Goal: Task Accomplishment & Management: Use online tool/utility

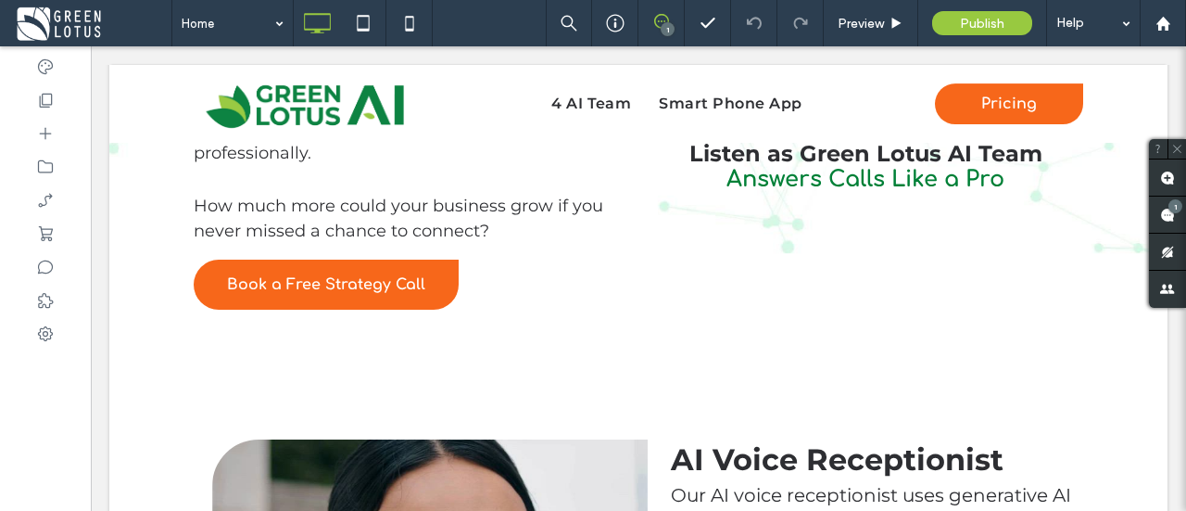
scroll to position [310, 0]
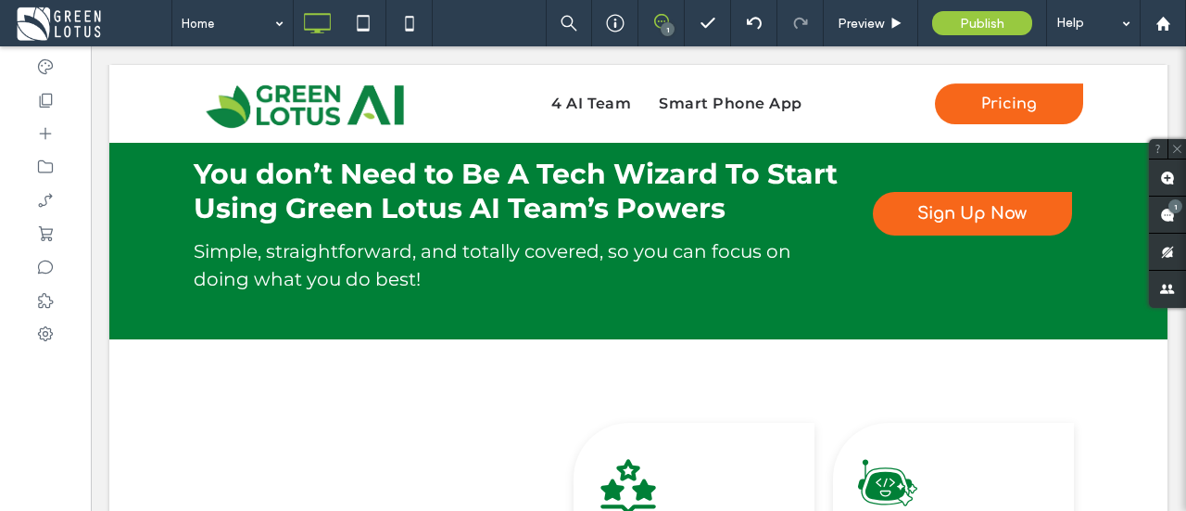
scroll to position [6721, 0]
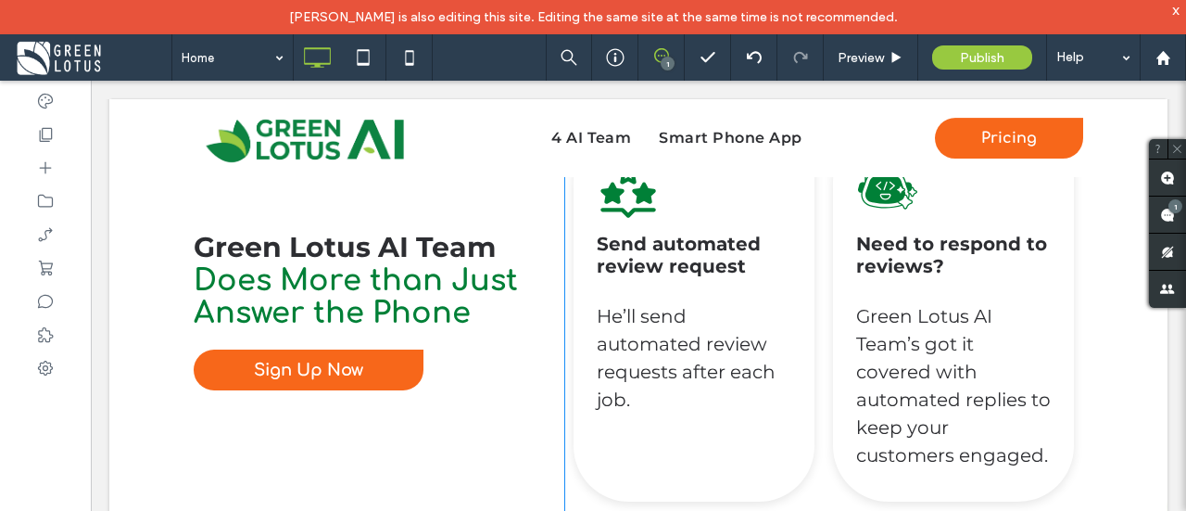
scroll to position [7028, 0]
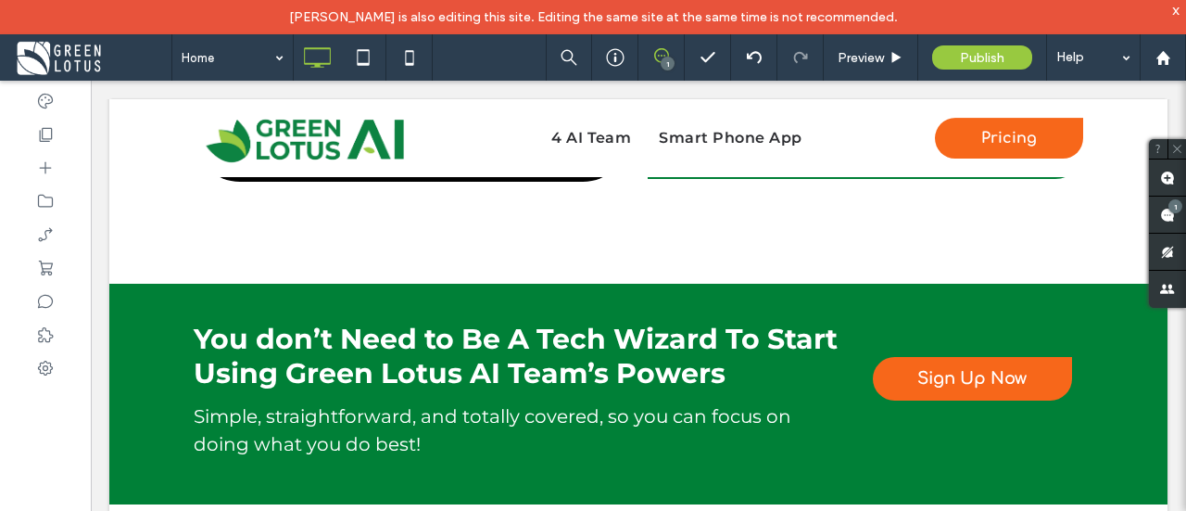
scroll to position [6620, 0]
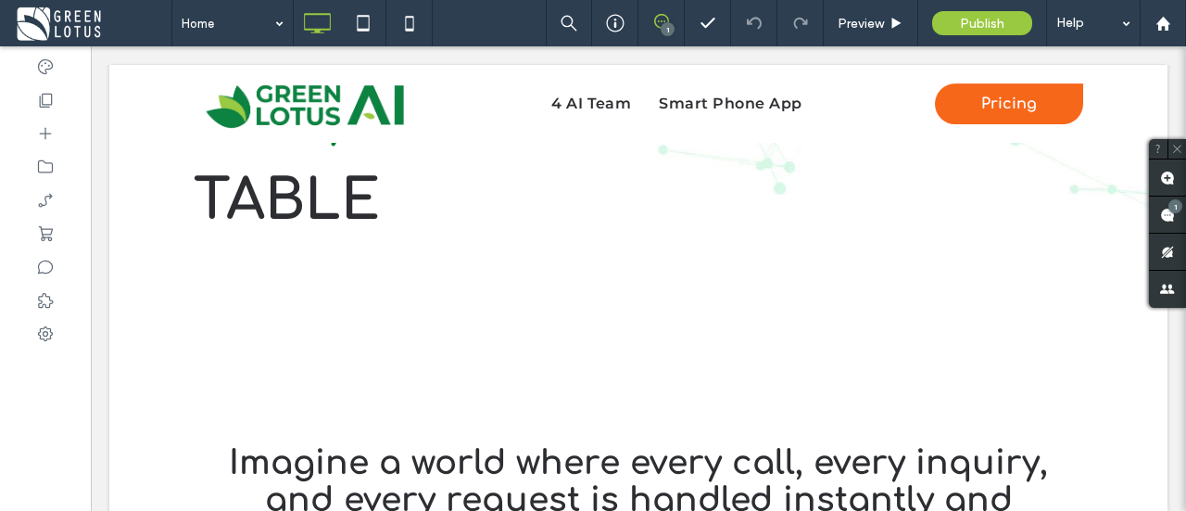
scroll to position [534, 0]
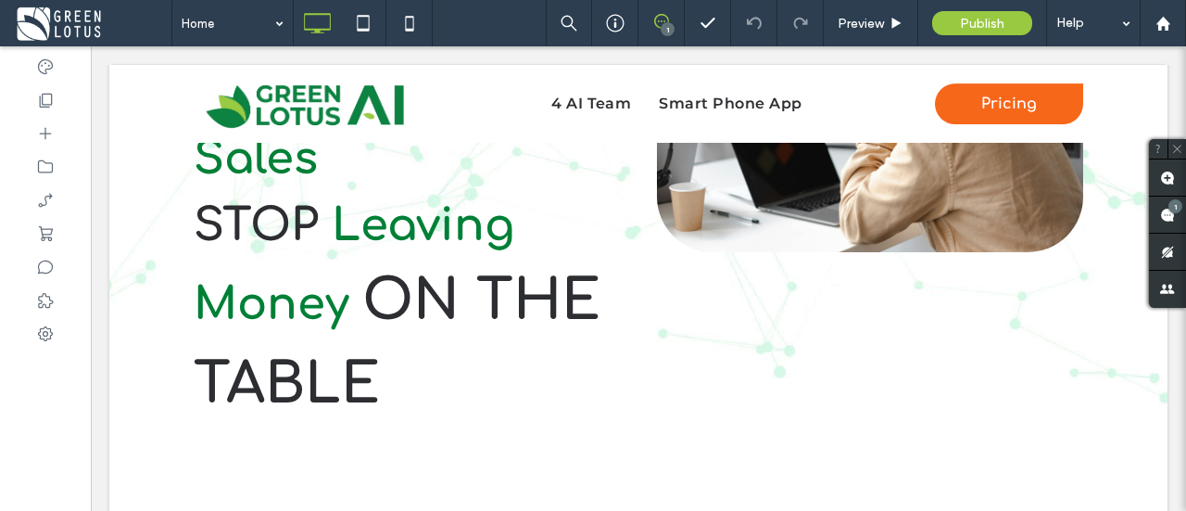
scroll to position [400, 0]
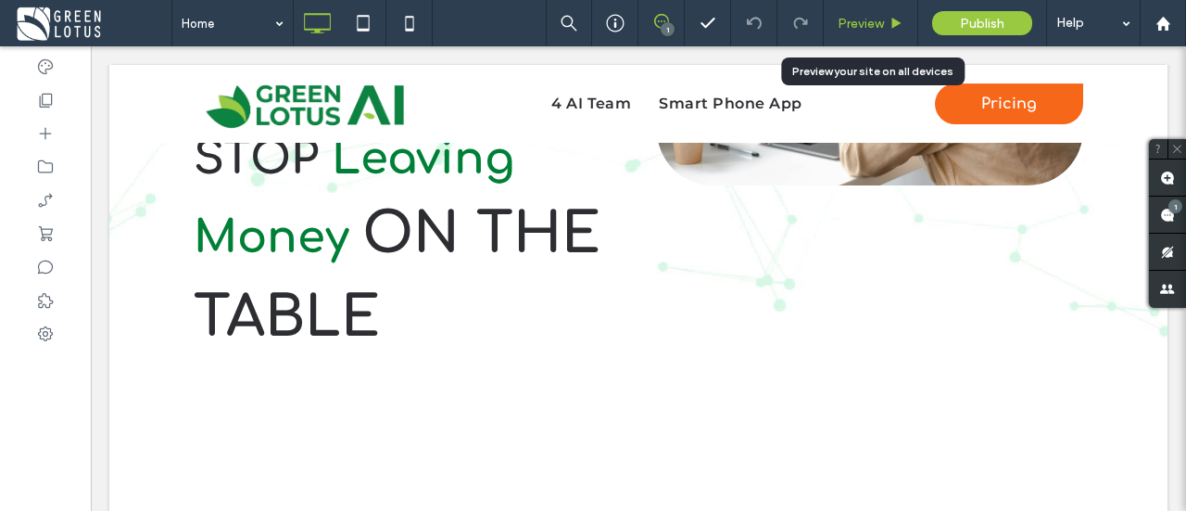
click at [851, 18] on span "Preview" at bounding box center [861, 24] width 46 height 16
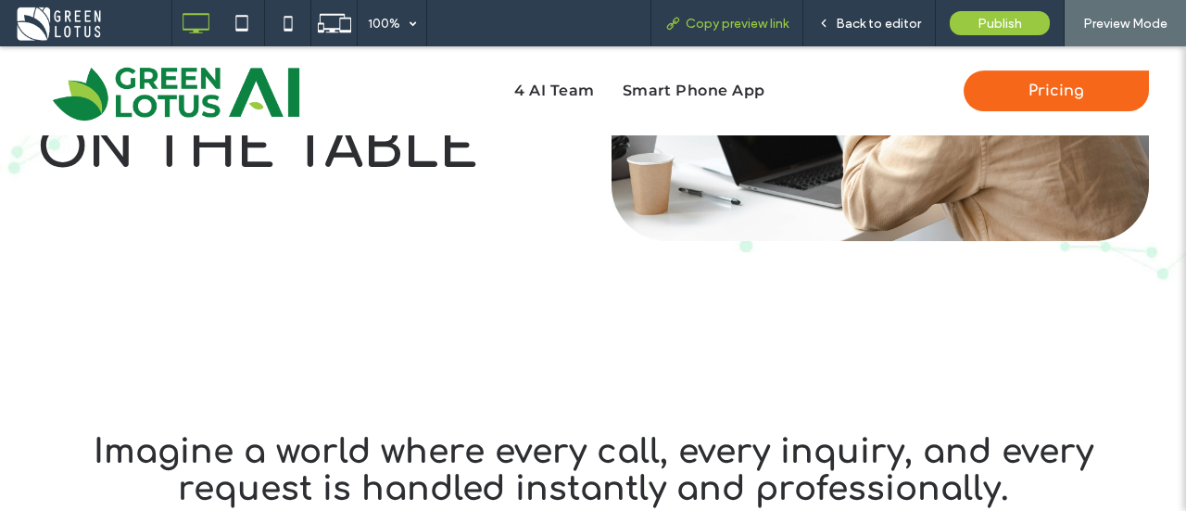
click at [752, 18] on span "Copy preview link" at bounding box center [737, 24] width 103 height 16
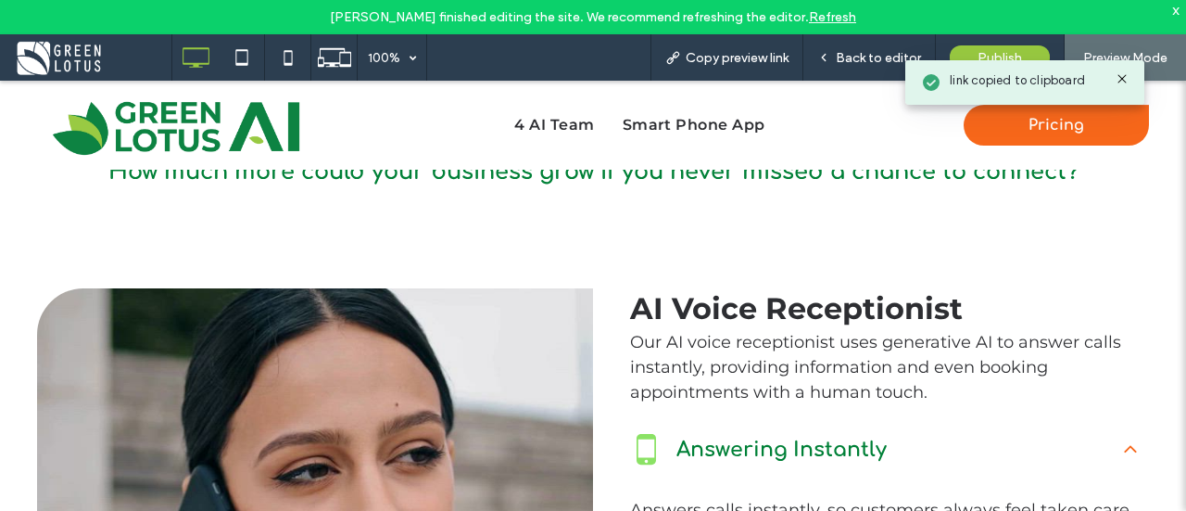
scroll to position [1214, 0]
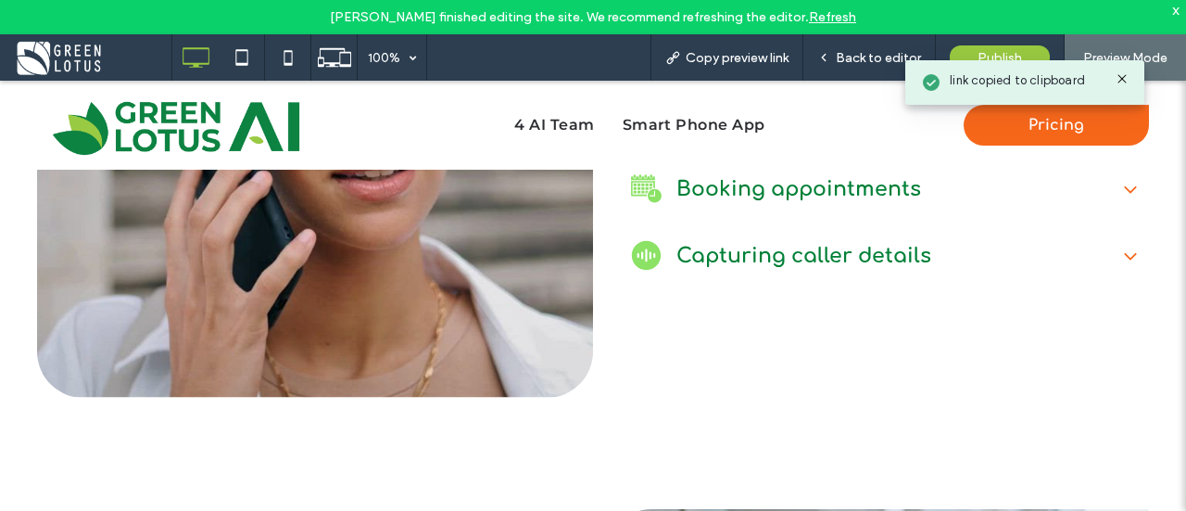
drag, startPoint x: 1147, startPoint y: 271, endPoint x: 1118, endPoint y: 271, distance: 29.7
click at [1124, 271] on div "Click To Paste AI Voice Receptionist Our AI voice receptionist uses generative …" at bounding box center [593, 139] width 1186 height 627
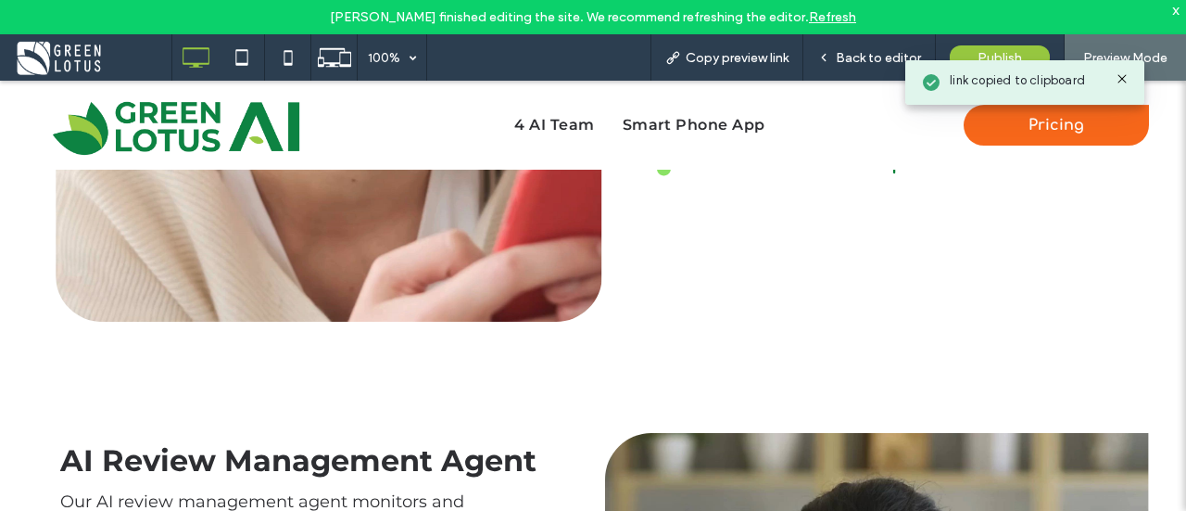
scroll to position [2621, 0]
